Goal: Task Accomplishment & Management: Manage account settings

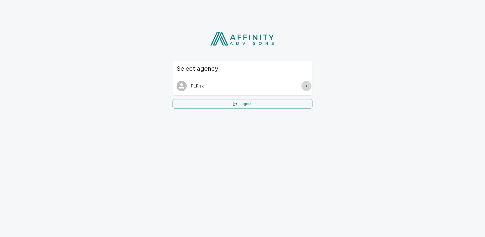
click at [305, 85] on icon at bounding box center [307, 86] width 6 height 6
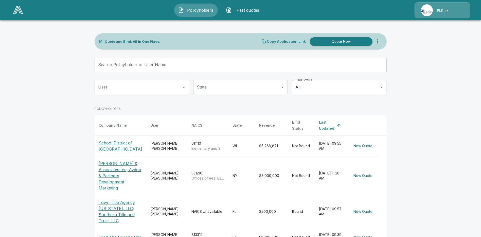
click at [297, 124] on th "Bind Status" at bounding box center [301, 125] width 27 height 21
click at [295, 126] on th "Bind Status" at bounding box center [301, 125] width 27 height 21
click at [426, 10] on img at bounding box center [427, 10] width 12 height 12
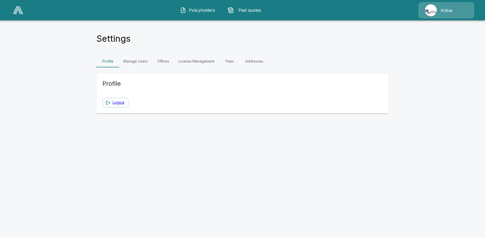
click at [228, 61] on link "Fees" at bounding box center [229, 61] width 23 height 12
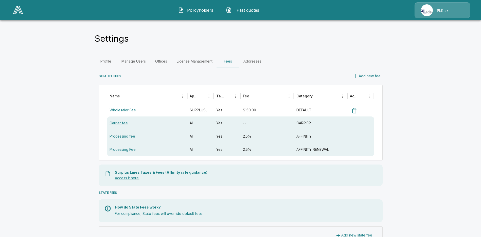
click at [446, 11] on p "PLRisk" at bounding box center [443, 10] width 12 height 5
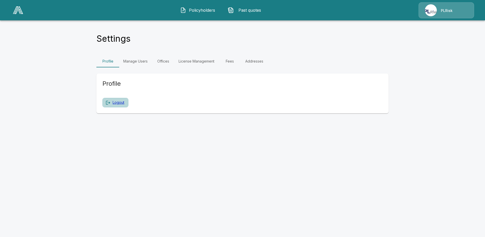
click at [120, 103] on link "Logout" at bounding box center [119, 102] width 12 height 6
